Goal: Check status

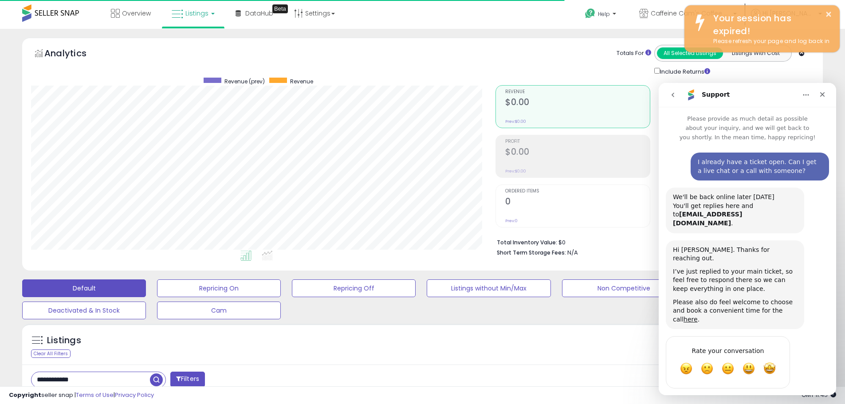
scroll to position [182, 465]
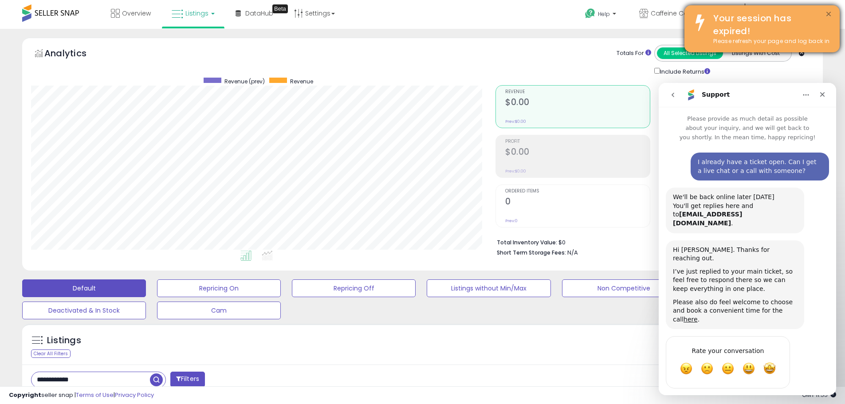
click at [832, 11] on button "×" at bounding box center [828, 14] width 7 height 11
